Goal: Task Accomplishment & Management: Manage account settings

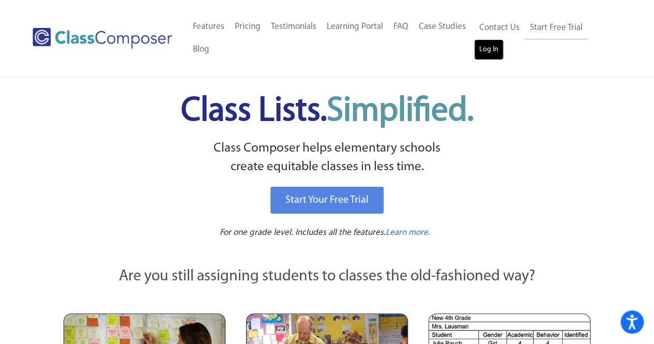
click at [484, 44] on link "Log In" at bounding box center [488, 49] width 29 height 21
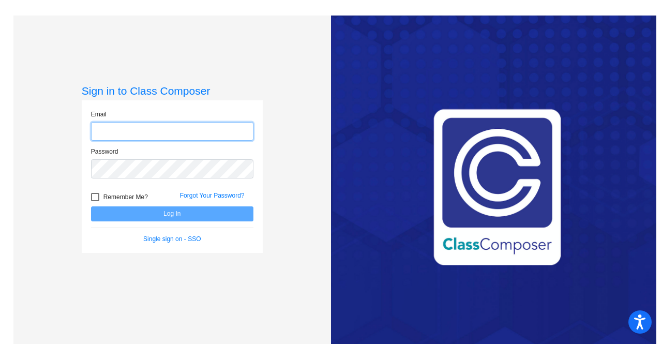
type input "[PERSON_NAME][EMAIL_ADDRESS][PERSON_NAME][DOMAIN_NAME]"
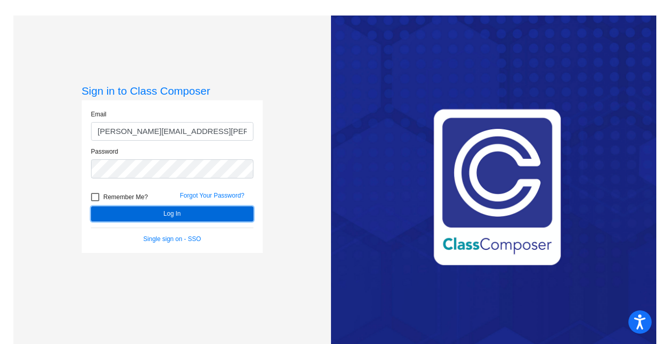
click at [193, 211] on button "Log In" at bounding box center [172, 213] width 162 height 15
